Goal: Transaction & Acquisition: Download file/media

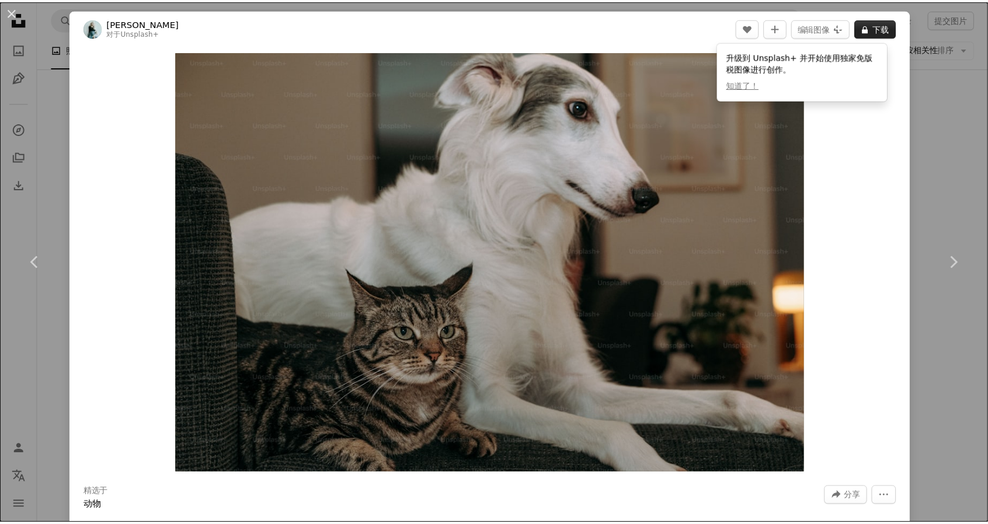
scroll to position [584, 0]
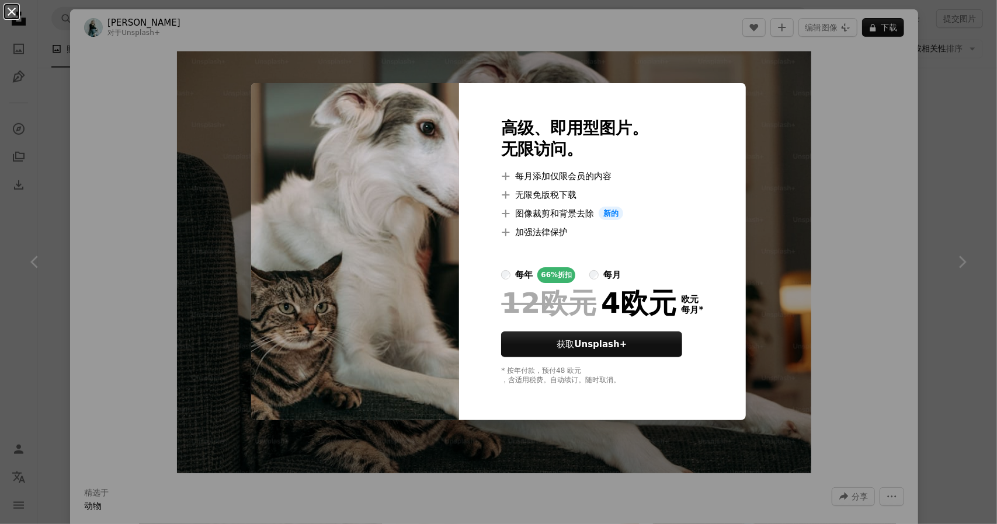
click at [9, 16] on button "An X shape" at bounding box center [12, 12] width 14 height 14
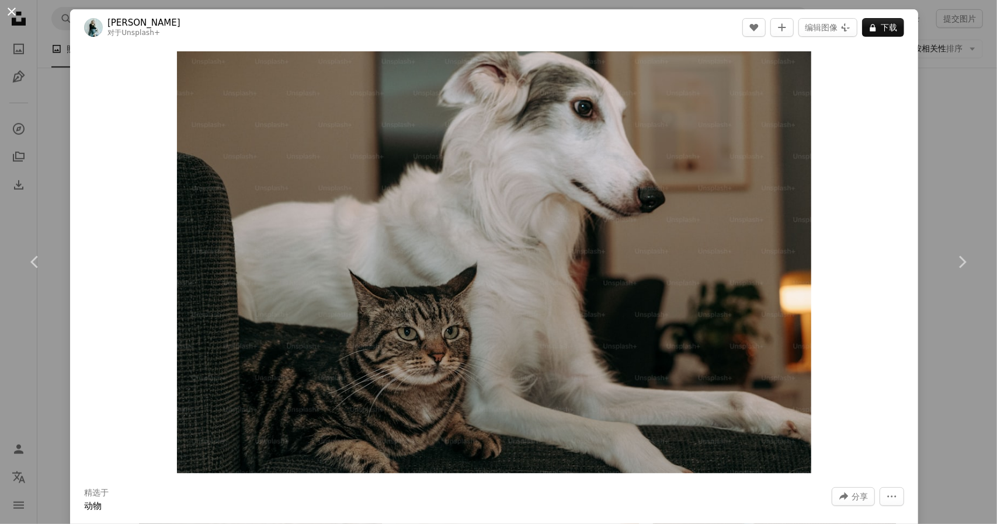
click at [12, 13] on button "An X shape" at bounding box center [12, 12] width 14 height 14
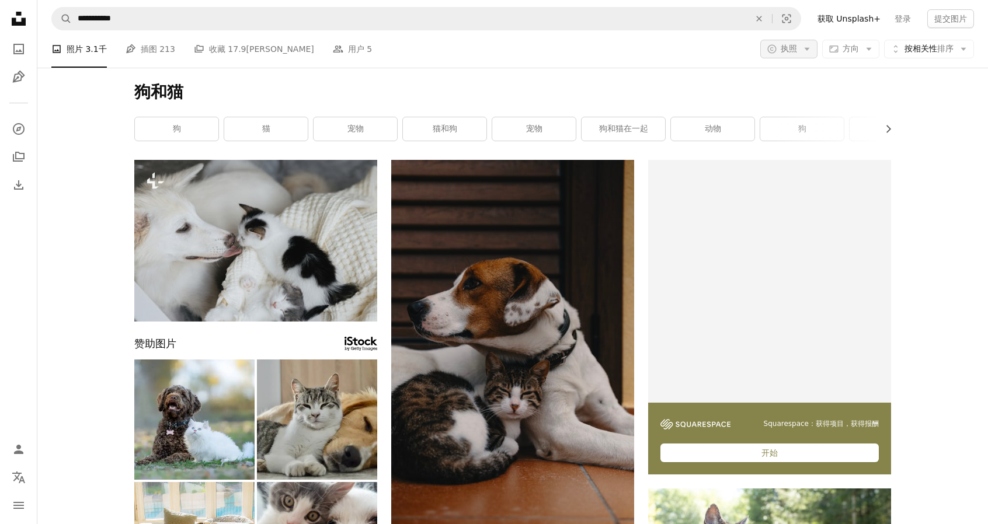
click at [797, 51] on font "执照" at bounding box center [789, 48] width 16 height 9
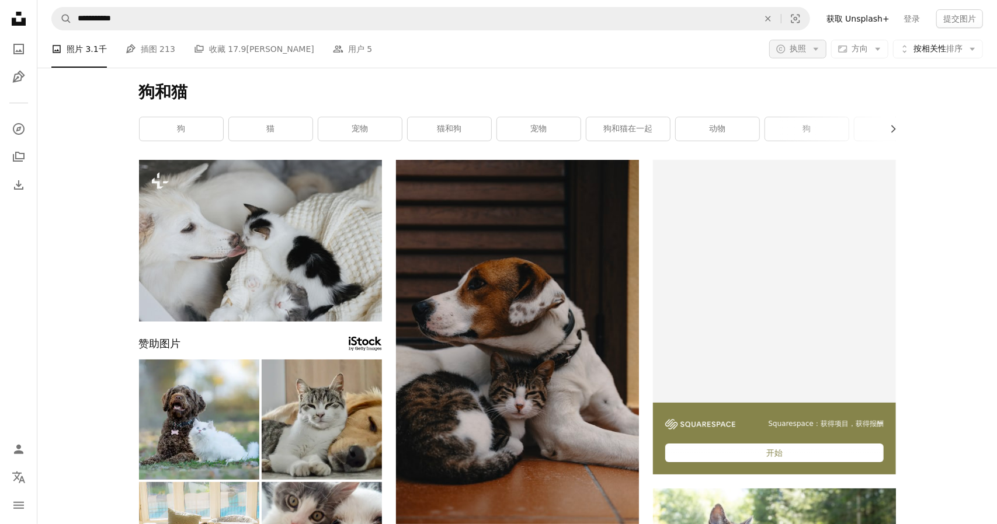
click at [799, 51] on button "A copyright icon © 执照 Arrow down" at bounding box center [797, 49] width 57 height 19
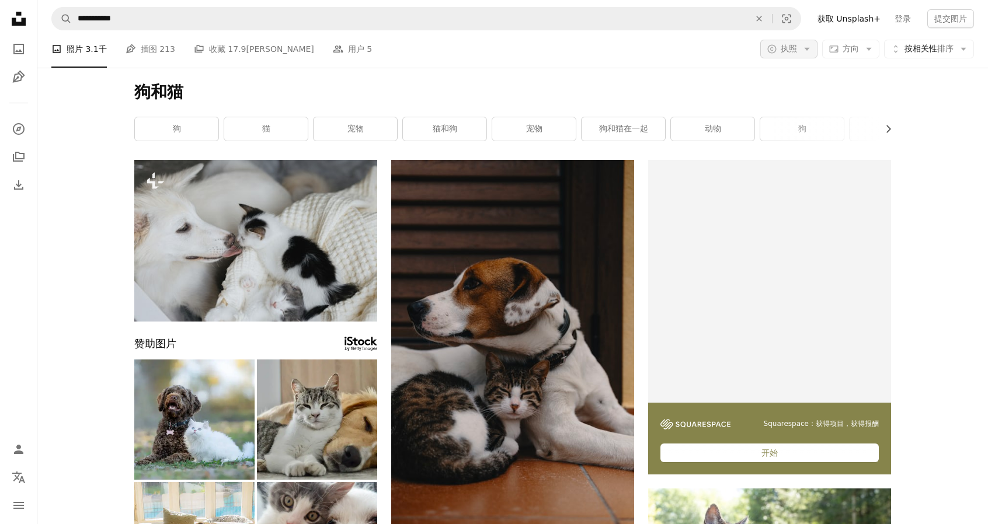
click at [799, 51] on button "A copyright icon © 执照 Arrow down" at bounding box center [788, 49] width 57 height 19
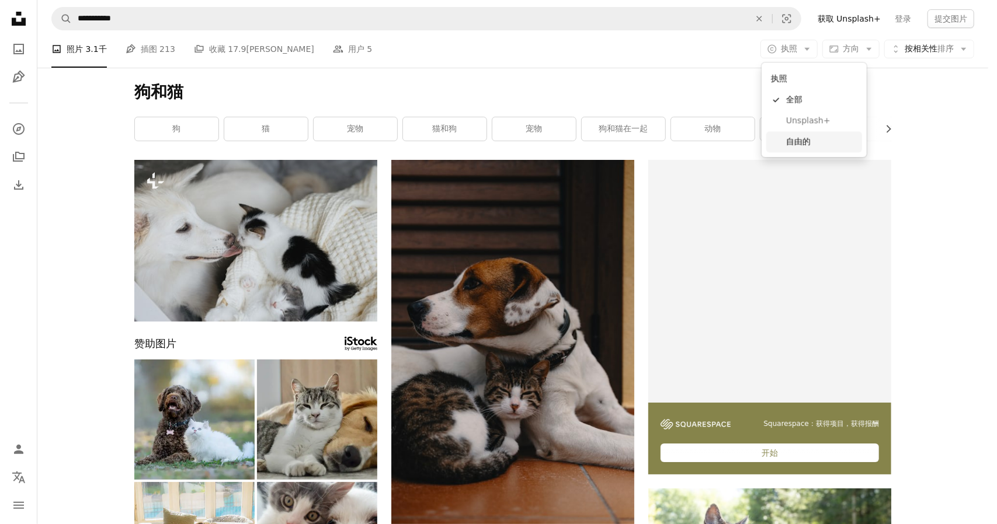
click at [800, 137] on font "自由的" at bounding box center [798, 141] width 25 height 9
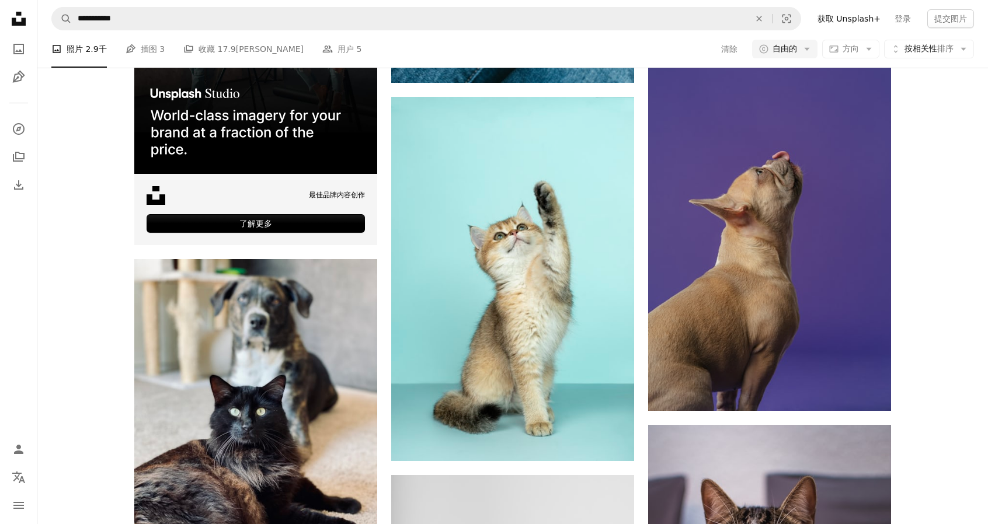
scroll to position [2511, 0]
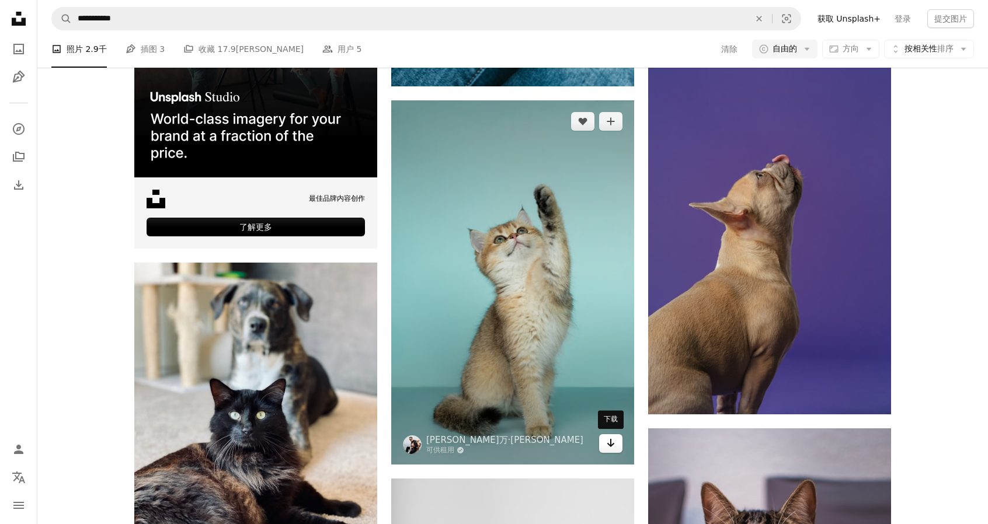
click at [617, 446] on link "Arrow pointing down" at bounding box center [610, 444] width 23 height 19
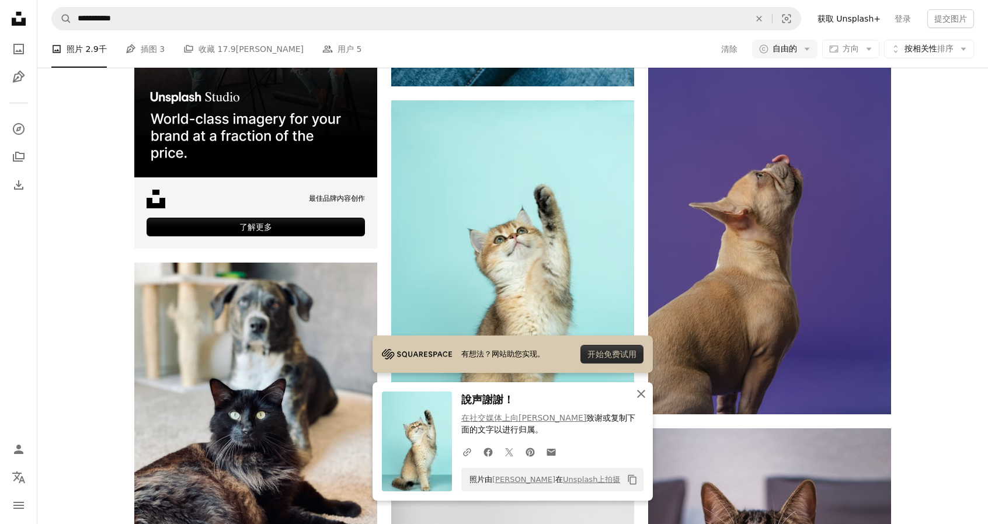
click at [645, 393] on icon "An X shape" at bounding box center [641, 394] width 14 height 14
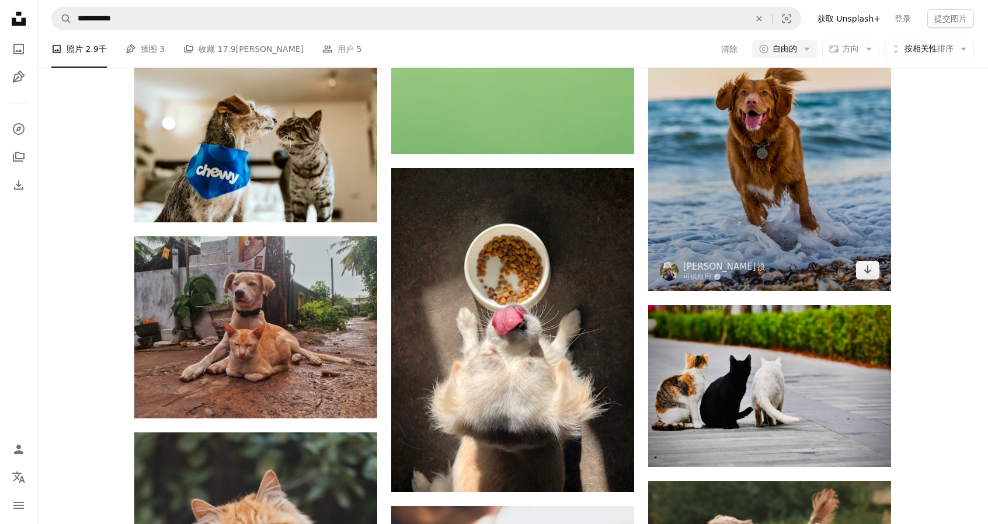
scroll to position [4672, 0]
